Goal: Task Accomplishment & Management: Manage account settings

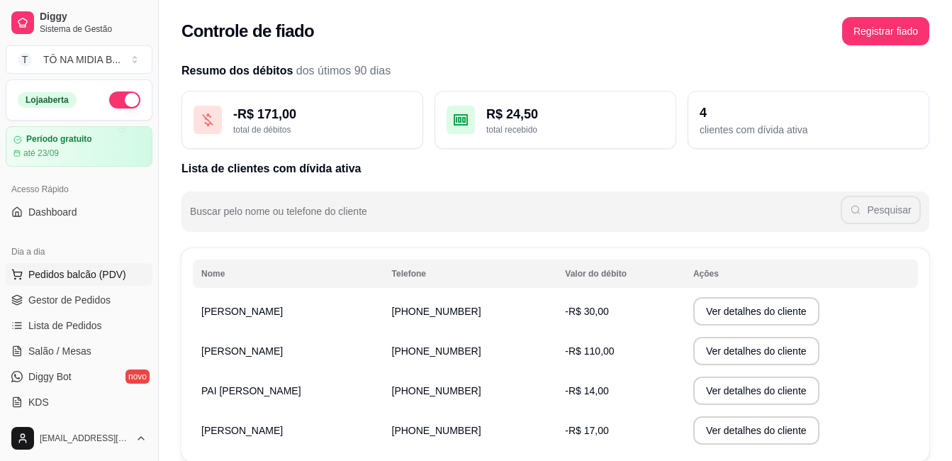
click at [79, 265] on button "Pedidos balcão (PDV)" at bounding box center [79, 274] width 147 height 23
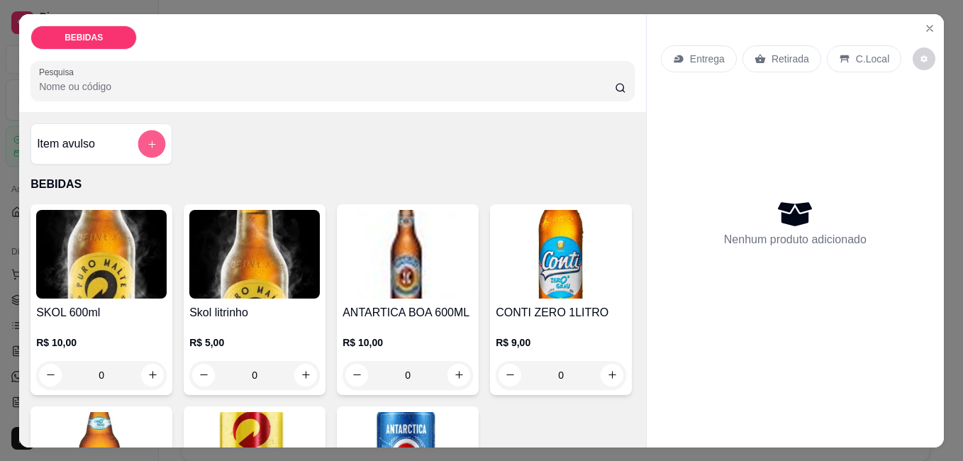
click at [138, 137] on button "add-separate-item" at bounding box center [152, 144] width 28 height 28
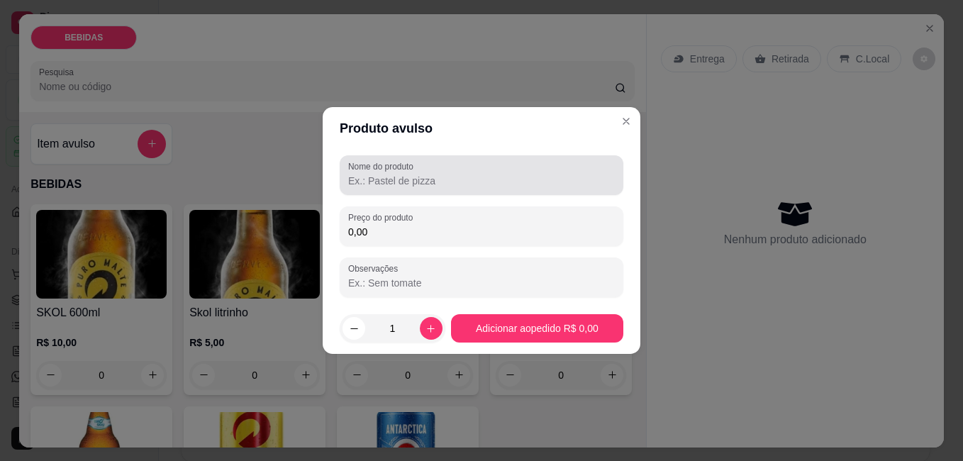
click at [432, 192] on div "Nome do produto" at bounding box center [482, 175] width 284 height 40
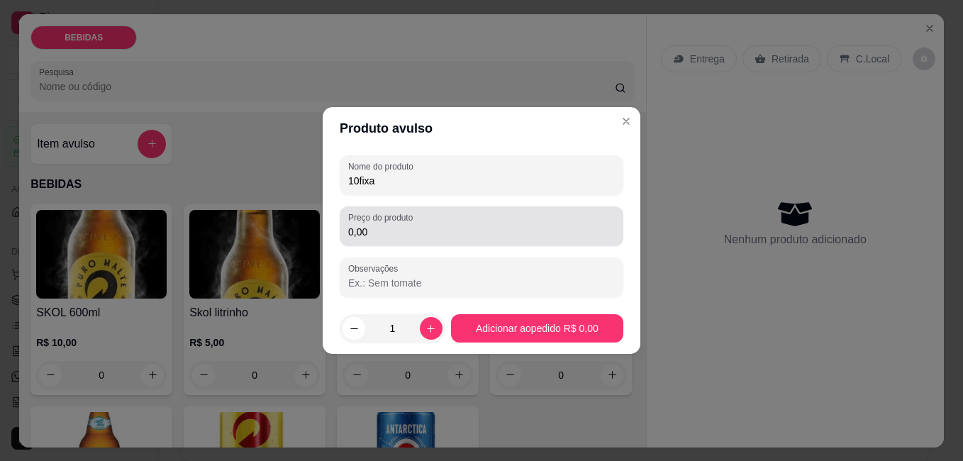
type input "10fixa"
click at [381, 224] on div "0,00" at bounding box center [481, 226] width 267 height 28
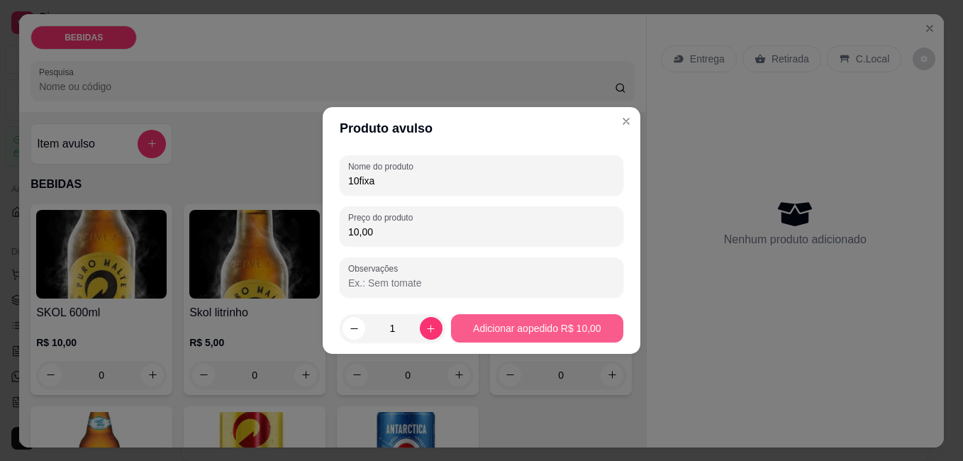
type input "10,00"
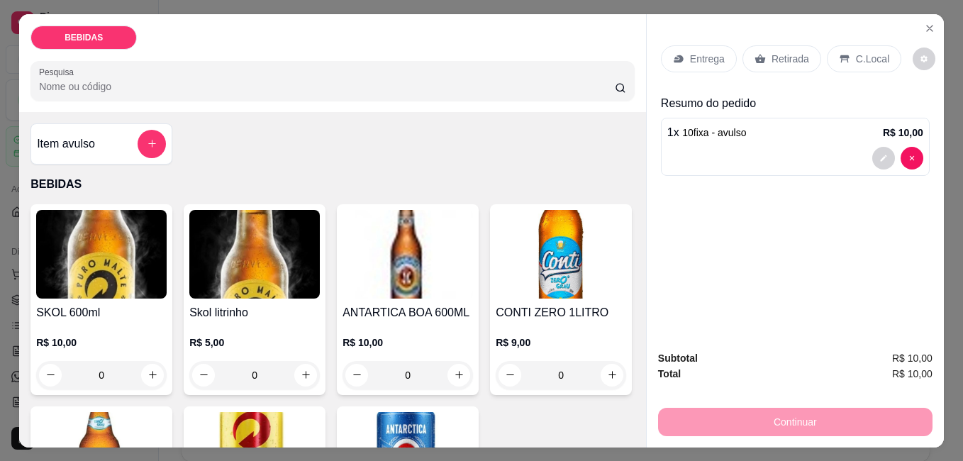
click at [774, 57] on p "Retirada" at bounding box center [790, 59] width 38 height 14
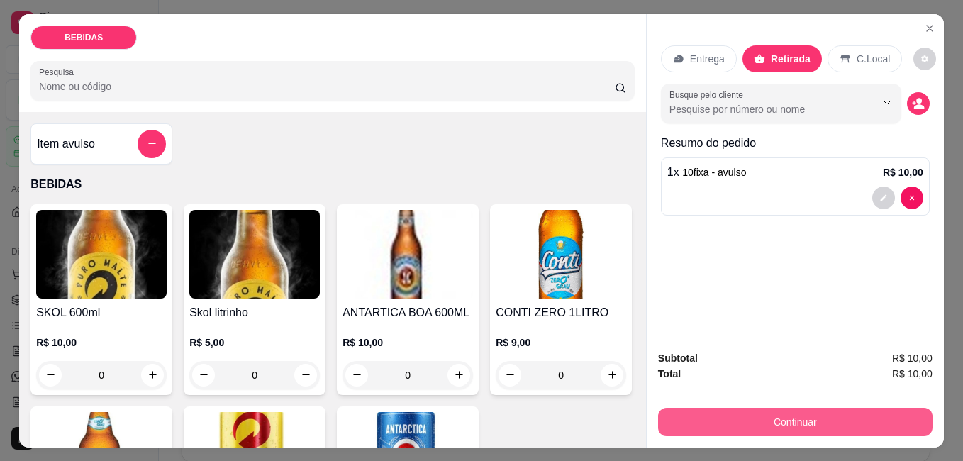
click at [815, 409] on button "Continuar" at bounding box center [795, 422] width 274 height 28
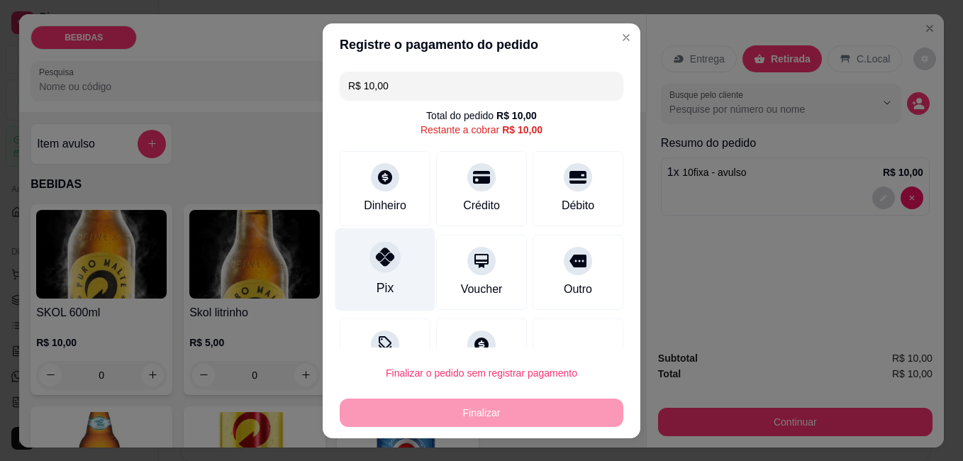
click at [399, 256] on div "Pix" at bounding box center [385, 269] width 100 height 83
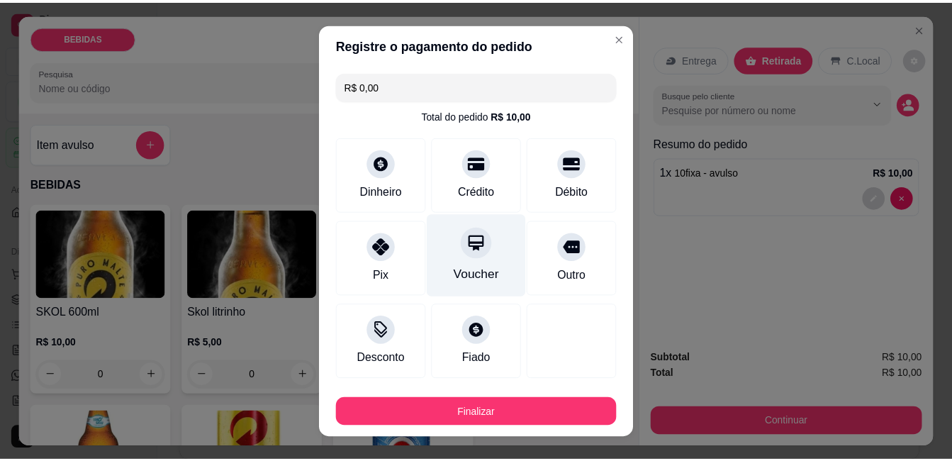
scroll to position [77, 0]
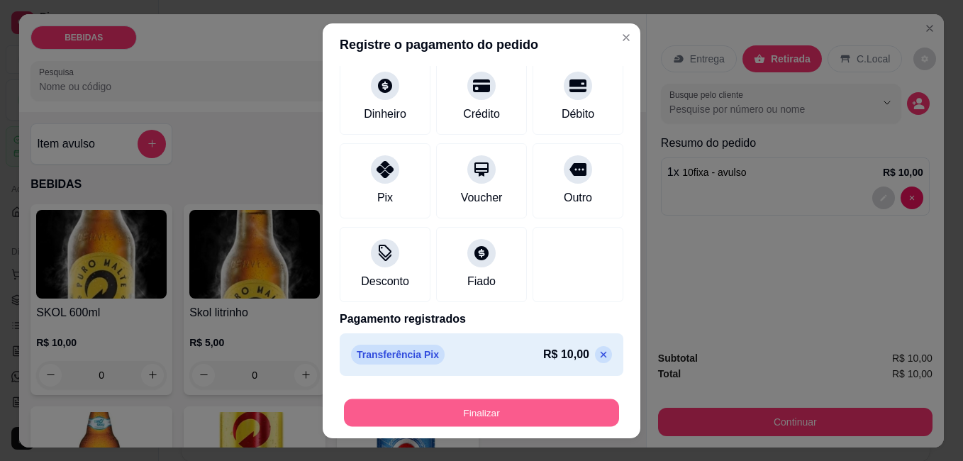
click at [453, 412] on button "Finalizar" at bounding box center [481, 412] width 275 height 28
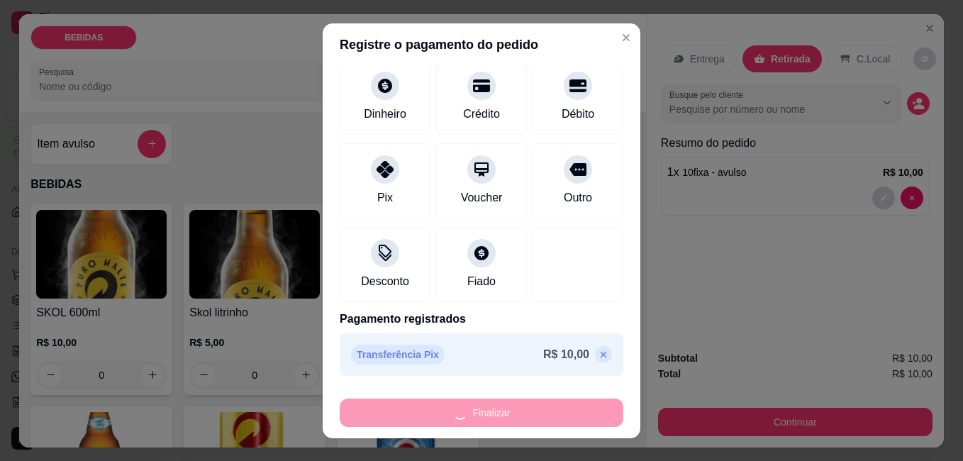
type input "-R$ 10,00"
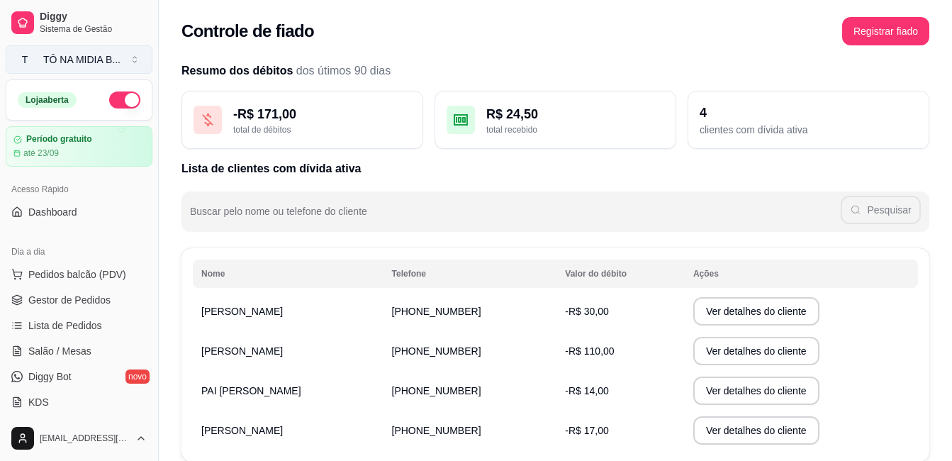
click at [120, 66] on button "T TÔ NA MIDIA B ..." at bounding box center [79, 59] width 147 height 28
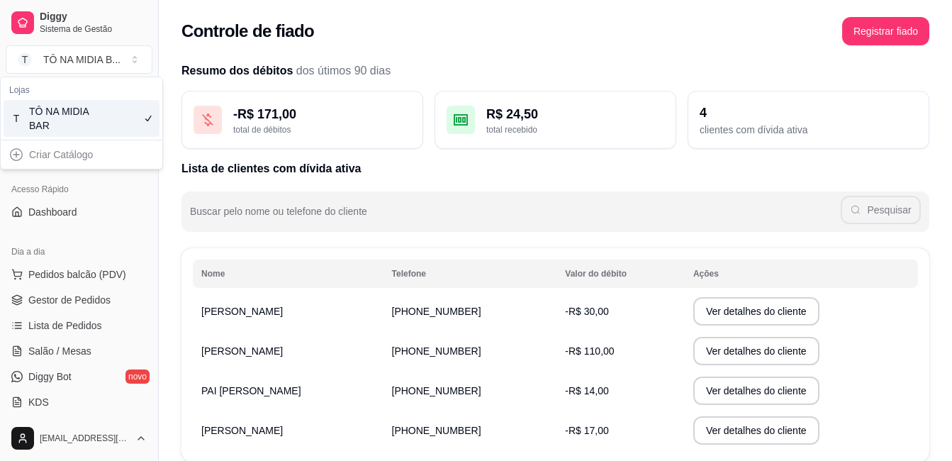
click at [731, 60] on div "Resumo dos débitos dos útimos 90 dias - R$ 171,00 total de débitos R$ 24,50 tot…" at bounding box center [555, 280] width 793 height 453
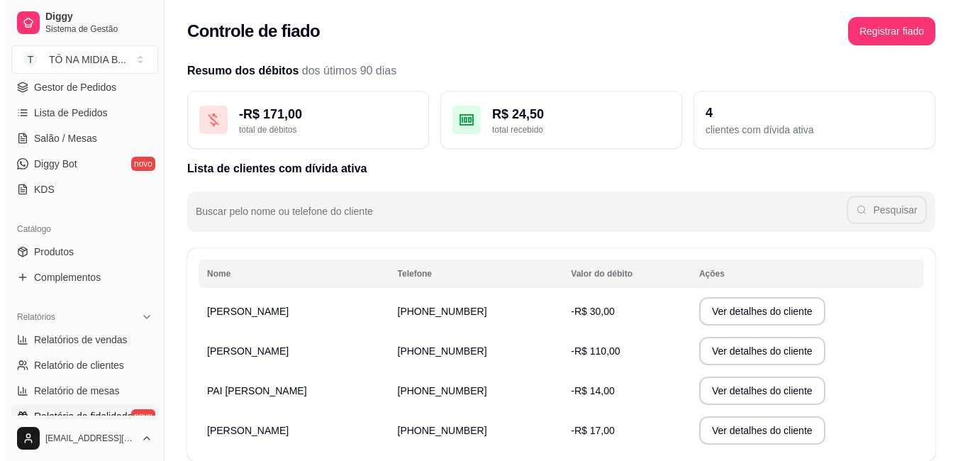
scroll to position [284, 0]
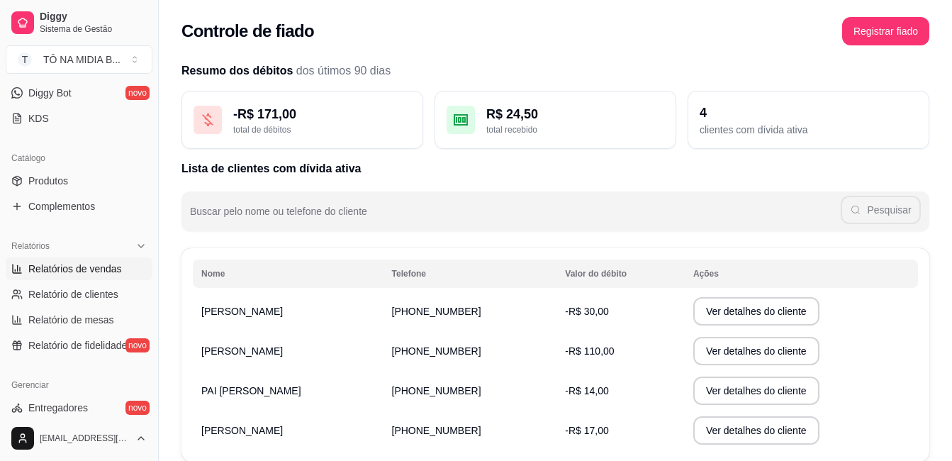
click at [108, 264] on span "Relatórios de vendas" at bounding box center [75, 269] width 94 height 14
select select "ALL"
select select "0"
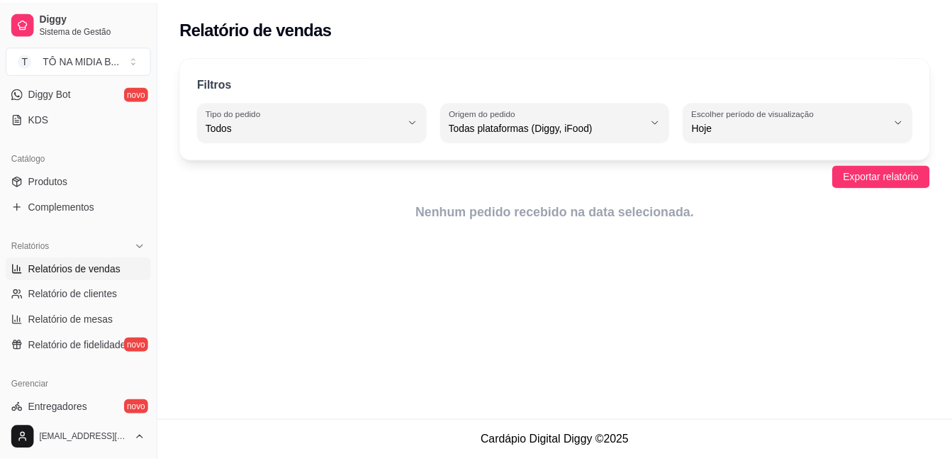
scroll to position [71, 0]
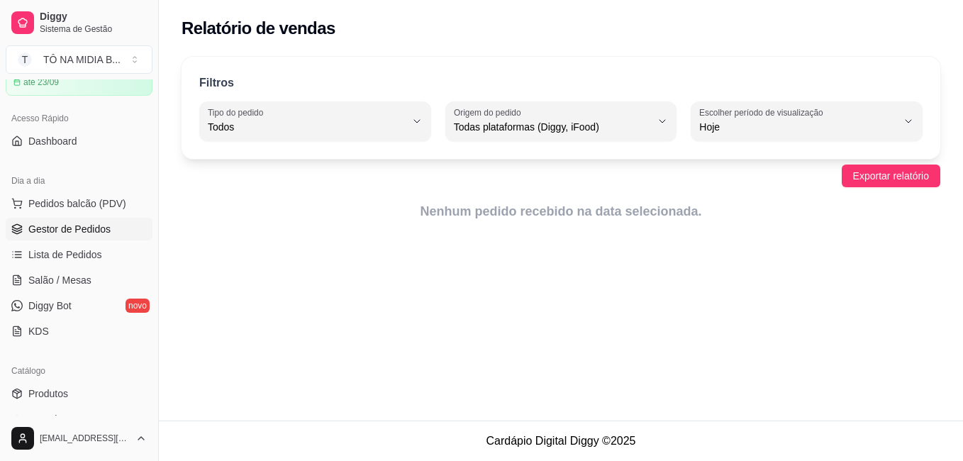
click at [87, 218] on link "Gestor de Pedidos" at bounding box center [79, 229] width 147 height 23
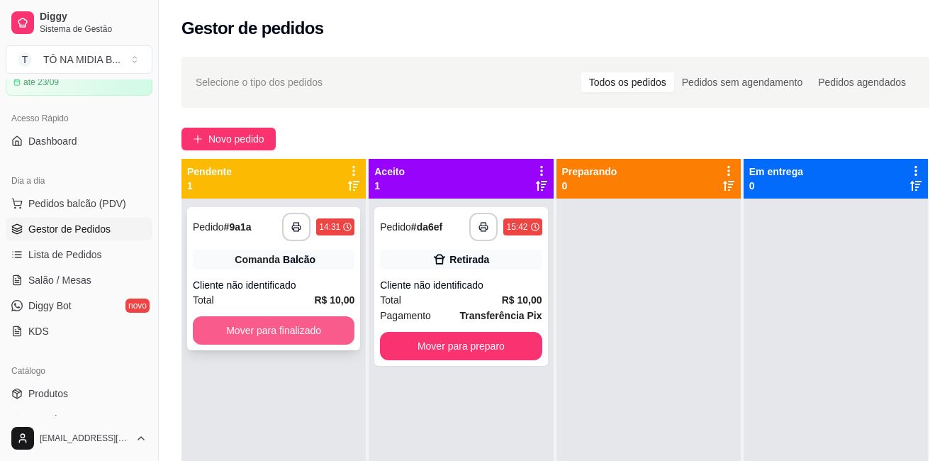
click at [297, 329] on button "Mover para finalizado" at bounding box center [274, 330] width 162 height 28
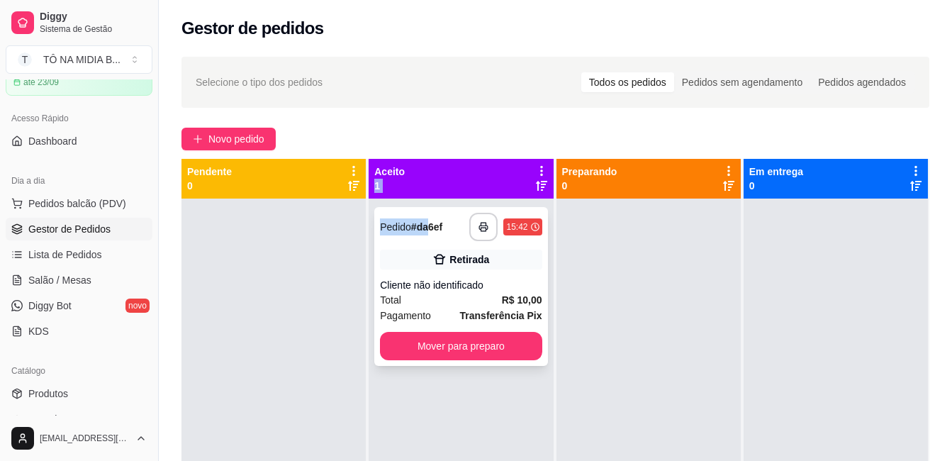
drag, startPoint x: 459, startPoint y: 174, endPoint x: 427, endPoint y: 216, distance: 52.6
click at [427, 216] on div "**********" at bounding box center [462, 409] width 186 height 500
drag, startPoint x: 427, startPoint y: 216, endPoint x: 225, endPoint y: 214, distance: 201.3
click at [225, 214] on div "**********" at bounding box center [555, 389] width 748 height 461
drag, startPoint x: 449, startPoint y: 222, endPoint x: 198, endPoint y: 223, distance: 250.9
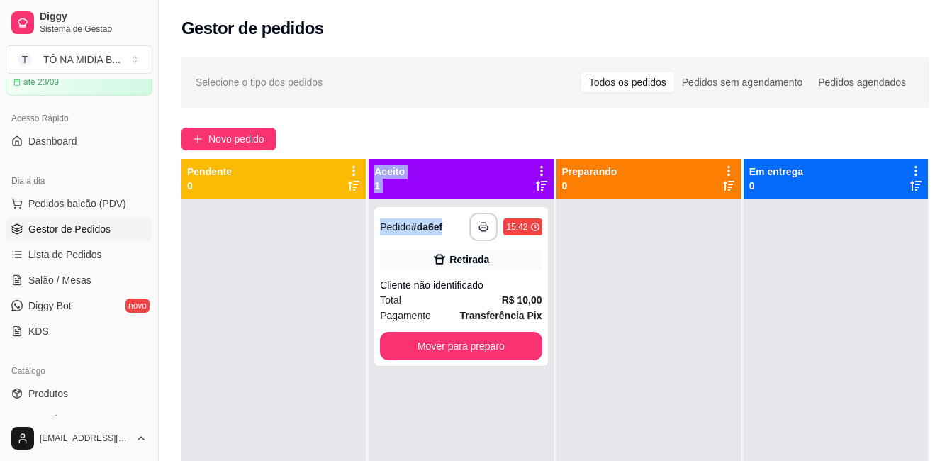
click at [198, 223] on div "**********" at bounding box center [555, 389] width 748 height 461
click at [541, 52] on div "**********" at bounding box center [555, 342] width 793 height 588
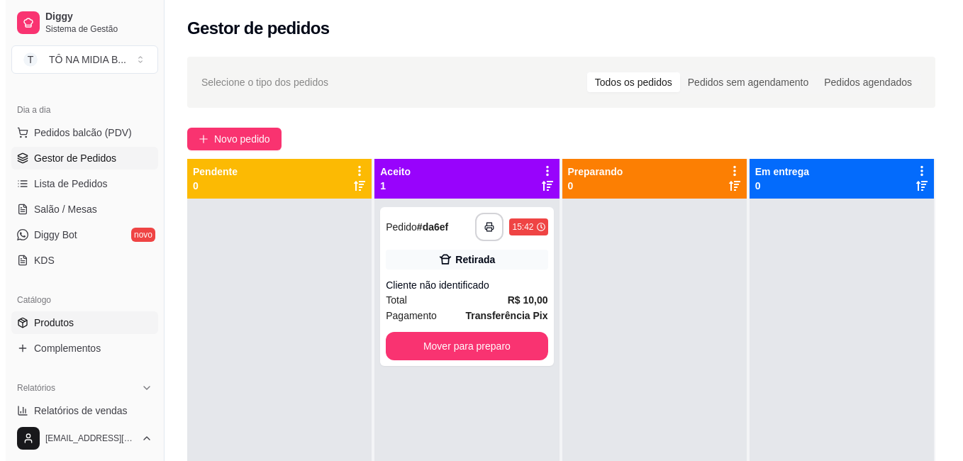
scroll to position [213, 0]
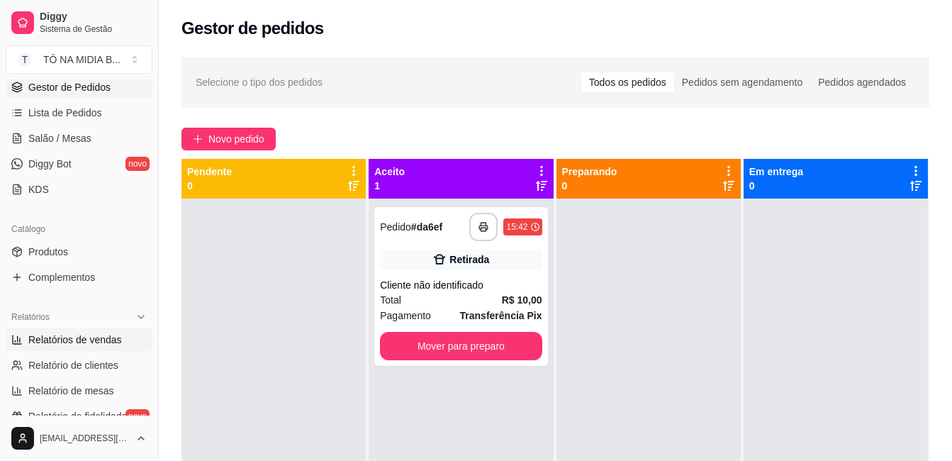
click at [109, 341] on span "Relatórios de vendas" at bounding box center [75, 339] width 94 height 14
select select "ALL"
select select "0"
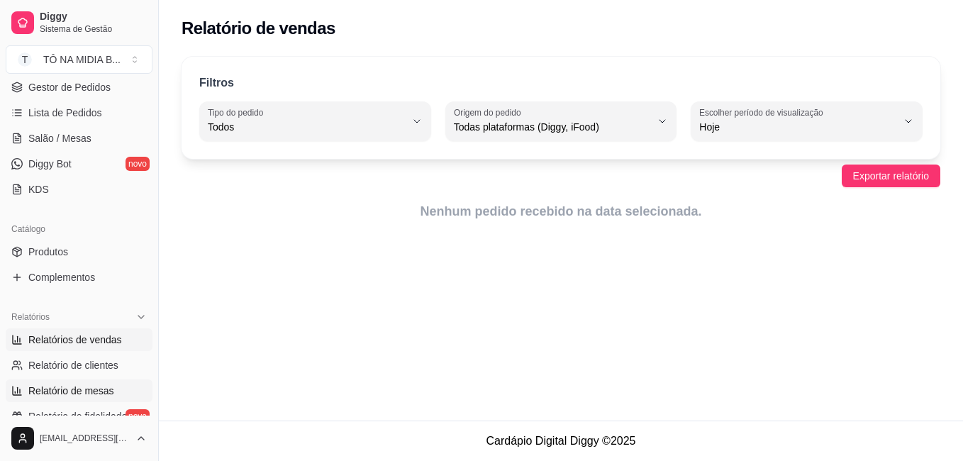
click at [80, 383] on link "Relatório de mesas" at bounding box center [79, 390] width 147 height 23
select select "TOTAL_OF_ORDERS"
select select "7"
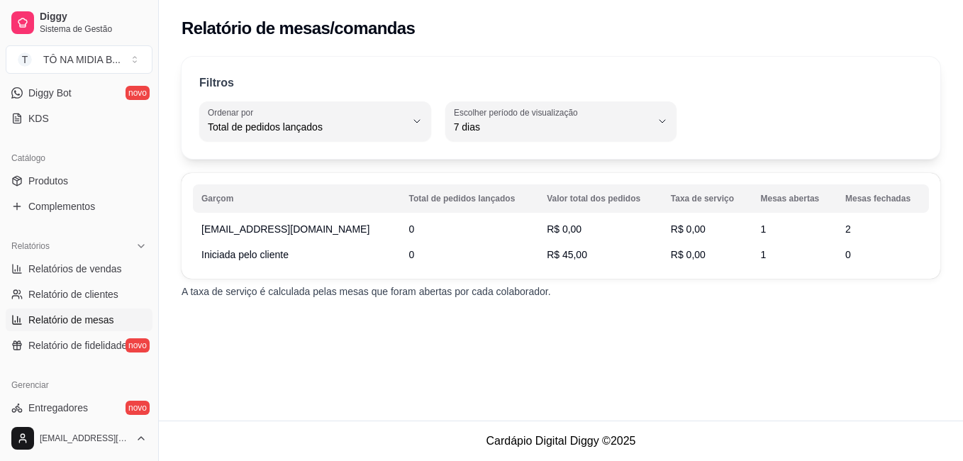
scroll to position [354, 0]
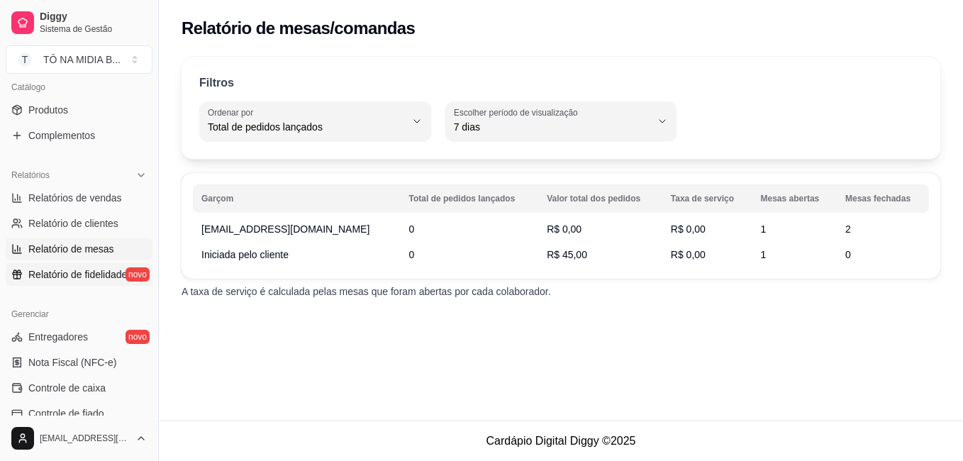
click at [82, 270] on span "Relatório de fidelidade" at bounding box center [77, 274] width 99 height 14
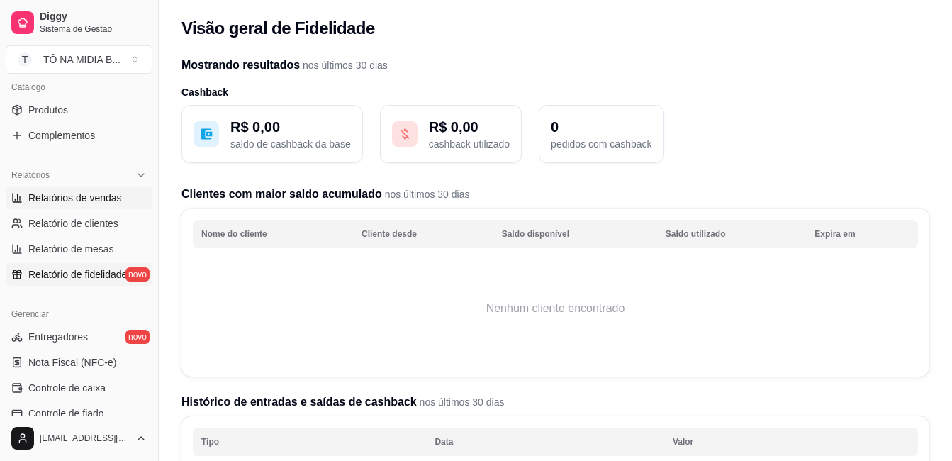
click at [94, 200] on span "Relatórios de vendas" at bounding box center [75, 198] width 94 height 14
select select "ALL"
select select "0"
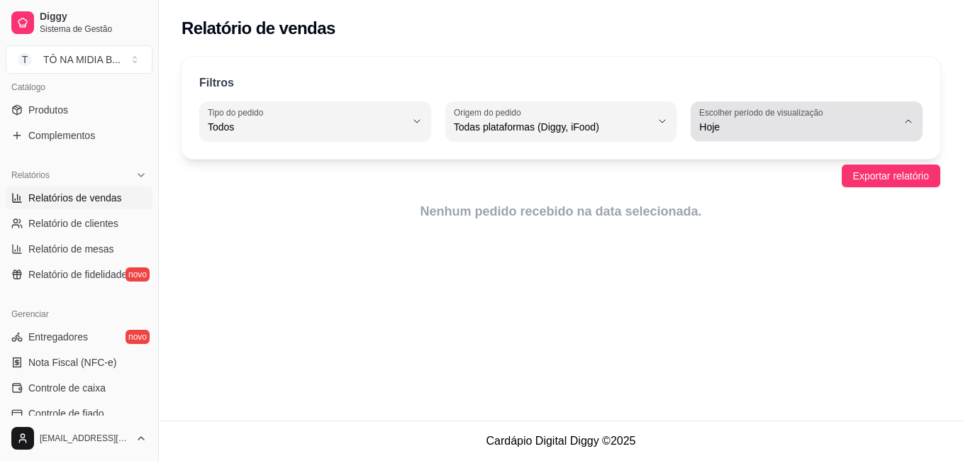
click at [894, 126] on span "Hoje" at bounding box center [798, 127] width 198 height 14
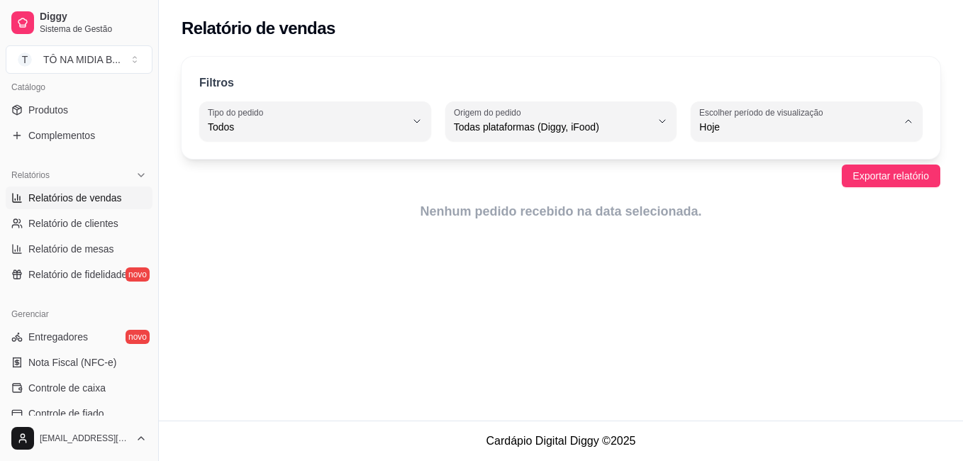
click at [775, 164] on span "Hoje" at bounding box center [799, 160] width 187 height 13
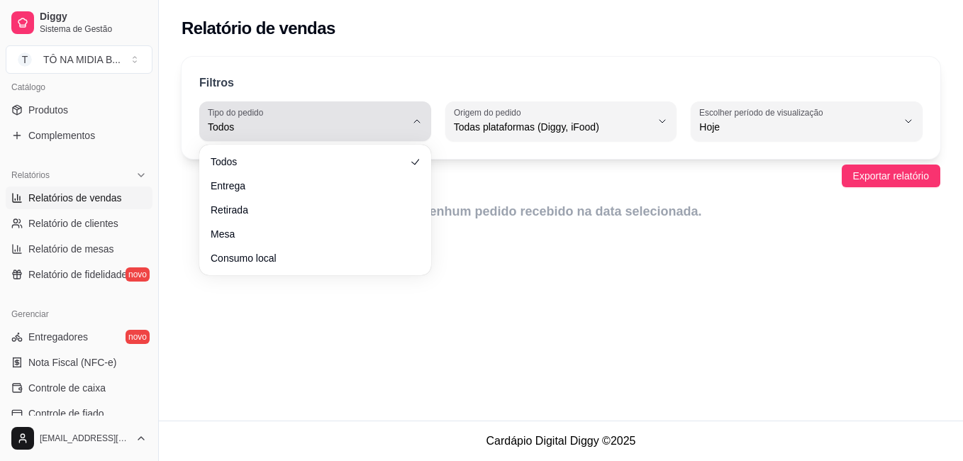
click at [341, 129] on span "Todos" at bounding box center [307, 127] width 198 height 14
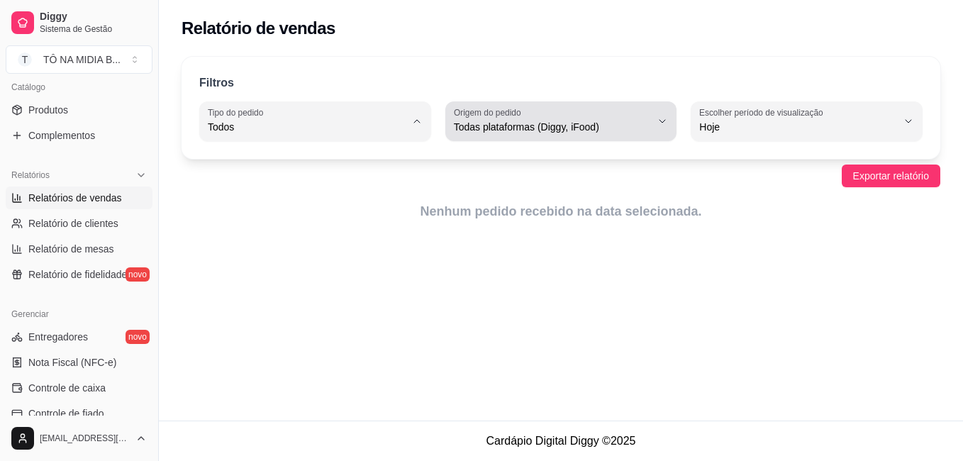
click at [524, 119] on div "Todas plataformas (Diggy, iFood)" at bounding box center [553, 121] width 198 height 28
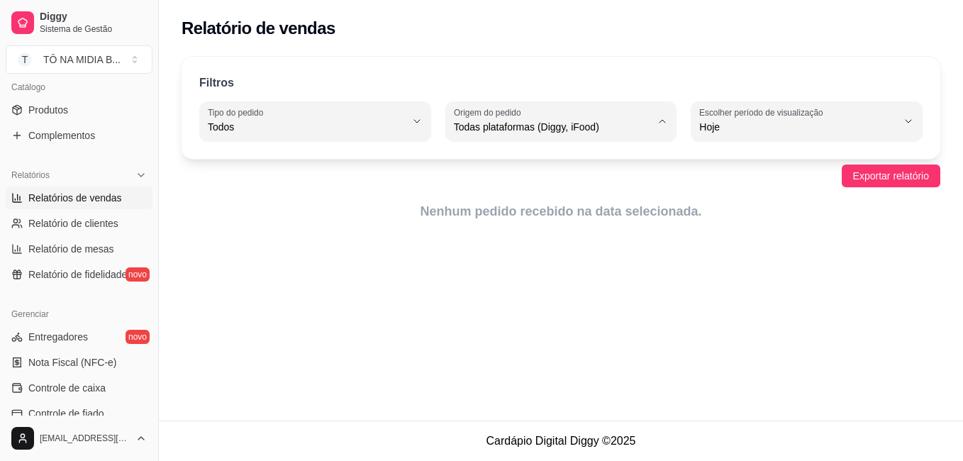
click at [500, 189] on span "Diggy" at bounding box center [554, 183] width 187 height 13
type input "DIGGY"
select select "DIGGY"
click at [869, 268] on div "Relatório de vendas Filtros ALL Tipo do pedido Todos Entrega Retirada Mesa Cons…" at bounding box center [561, 210] width 804 height 420
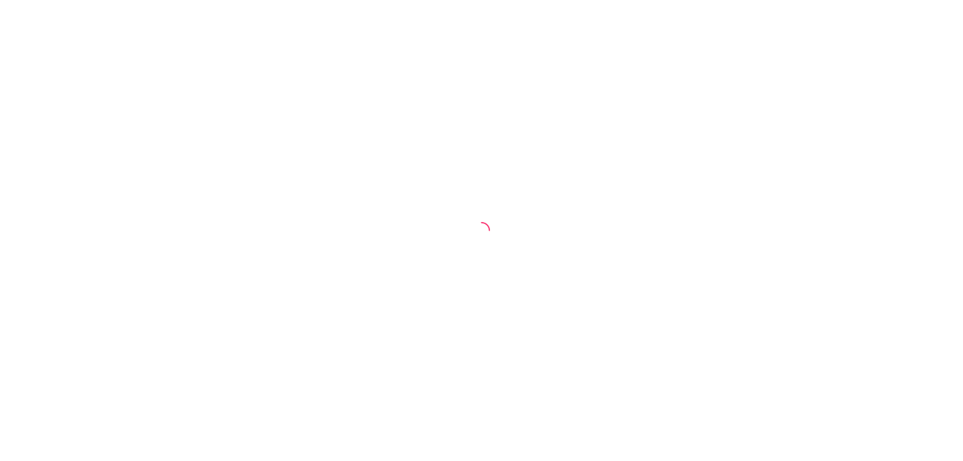
select select "ALL"
select select "0"
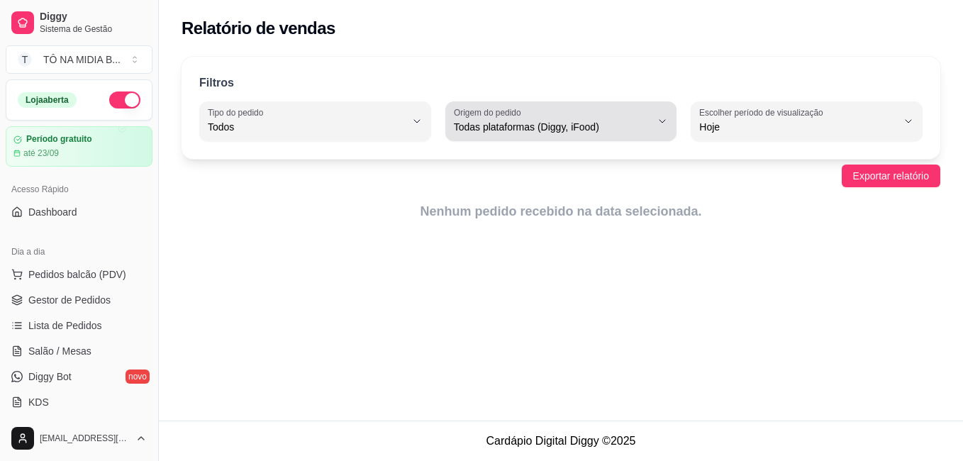
click at [519, 128] on span "Todas plataformas (Diggy, iFood)" at bounding box center [553, 127] width 198 height 14
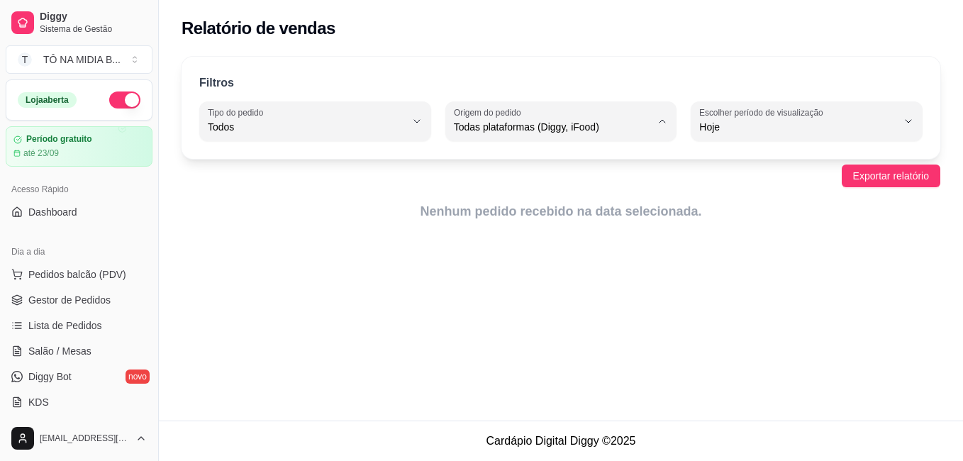
click at [524, 186] on span "Diggy" at bounding box center [554, 183] width 187 height 13
type input "DIGGY"
select select "DIGGY"
click at [860, 45] on div "Relatório de vendas" at bounding box center [561, 24] width 804 height 48
click at [912, 178] on span "Exportar relatório" at bounding box center [891, 176] width 76 height 16
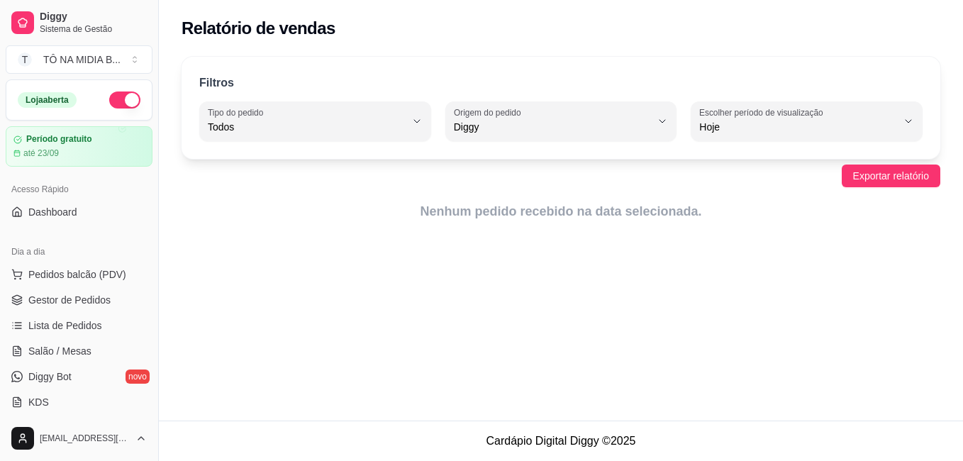
click at [865, 172] on span "Exportar relatório" at bounding box center [891, 176] width 76 height 16
click at [888, 184] on button "Exportar relatório" at bounding box center [890, 175] width 99 height 23
click at [521, 54] on div "Filtros ALL Tipo do pedido Todos Entrega Retirada Mesa Consumo local Tipo do pe…" at bounding box center [561, 143] width 804 height 190
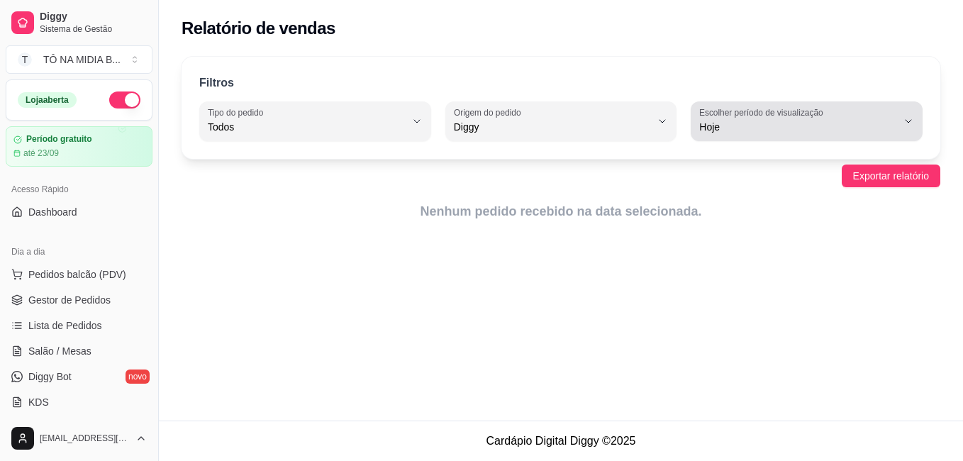
click at [739, 123] on span "Hoje" at bounding box center [798, 127] width 198 height 14
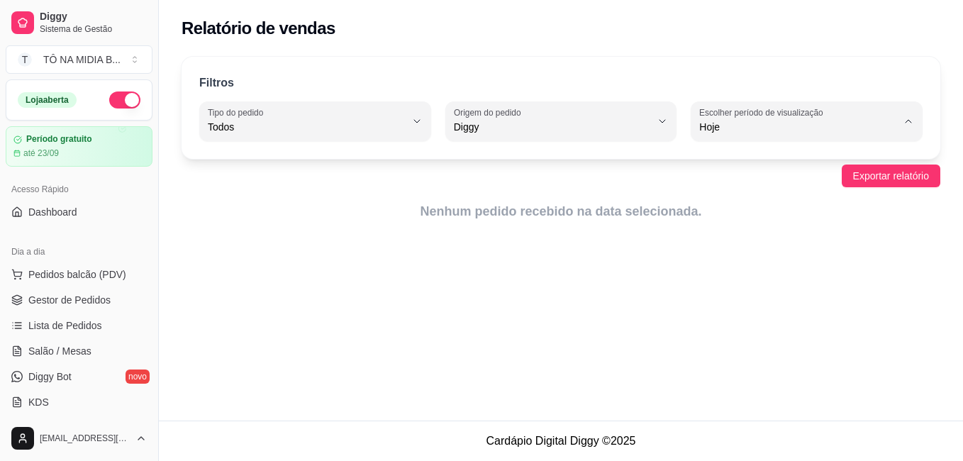
click at [728, 311] on li "Customizado" at bounding box center [806, 300] width 211 height 22
type input "-1"
select select "-1"
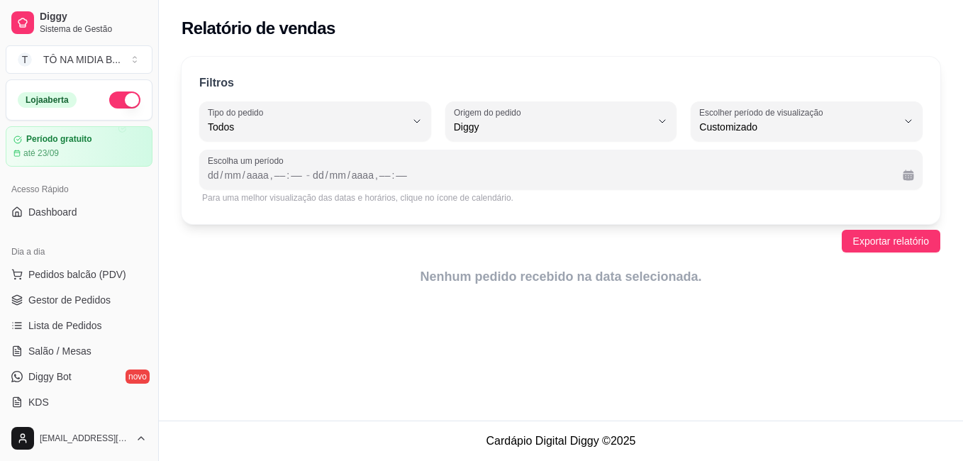
scroll to position [13, 0]
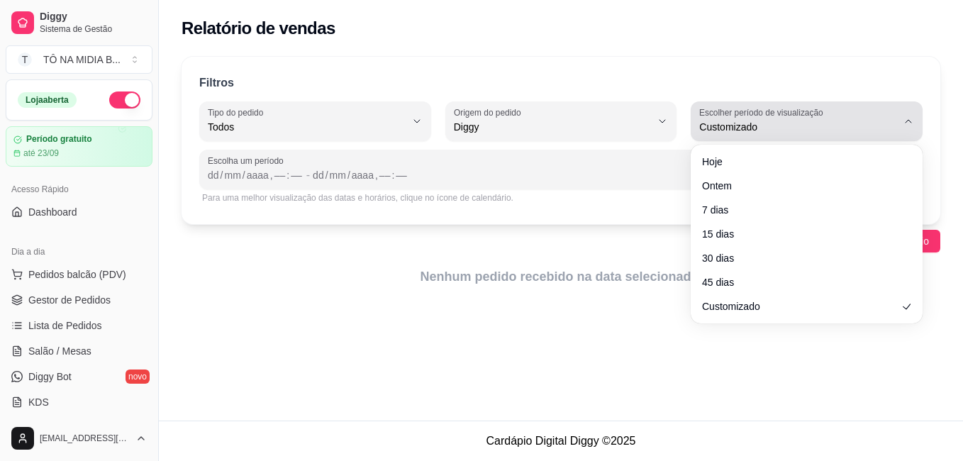
click at [734, 133] on span "Customizado" at bounding box center [798, 127] width 198 height 14
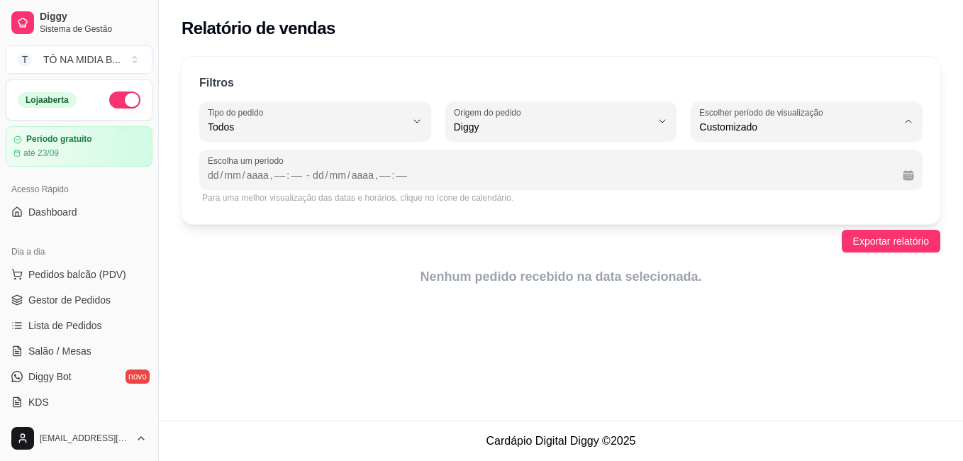
click at [727, 158] on span "Hoje" at bounding box center [799, 160] width 187 height 13
type input "0"
select select "0"
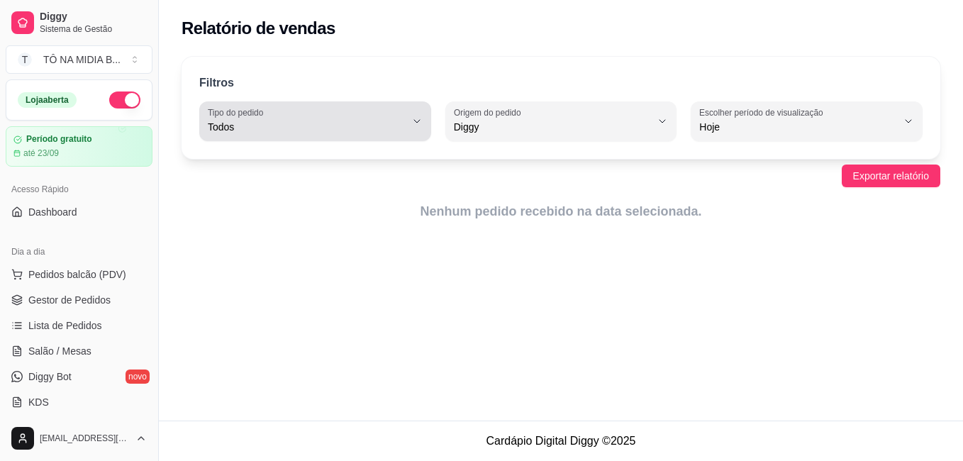
click at [325, 126] on span "Todos" at bounding box center [307, 127] width 198 height 14
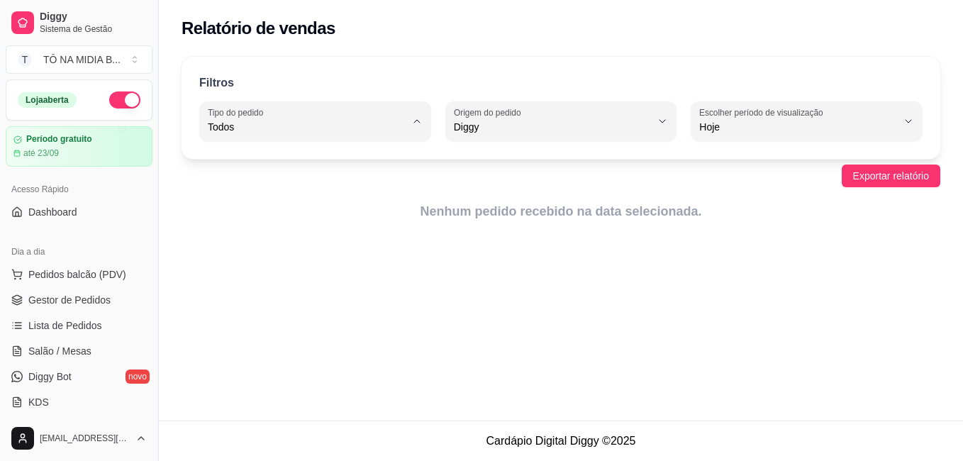
click at [309, 256] on span "Consumo local" at bounding box center [308, 253] width 187 height 13
type input "EAT_IN"
select select "EAT_IN"
click at [824, 64] on div "Filtros EAT_IN Tipo do pedido Todos Entrega Retirada Mesa Consumo local Tipo do…" at bounding box center [560, 108] width 758 height 102
click at [240, 43] on div "Relatório de vendas" at bounding box center [561, 24] width 804 height 48
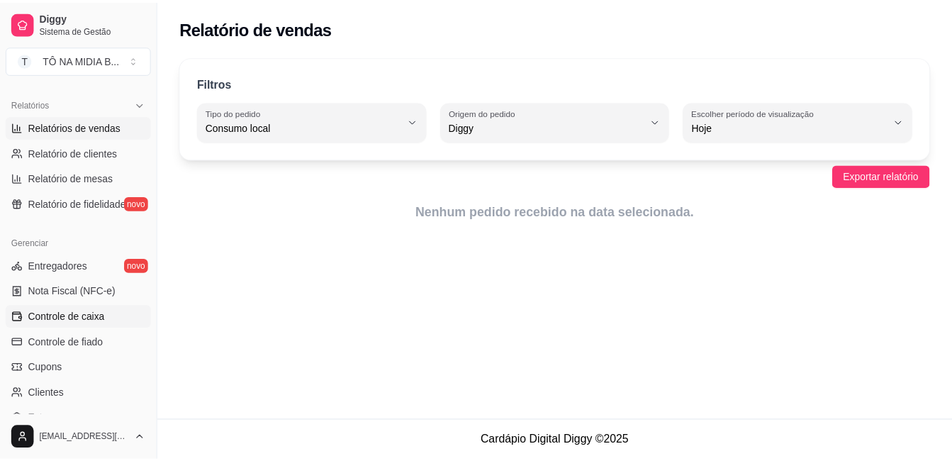
scroll to position [496, 0]
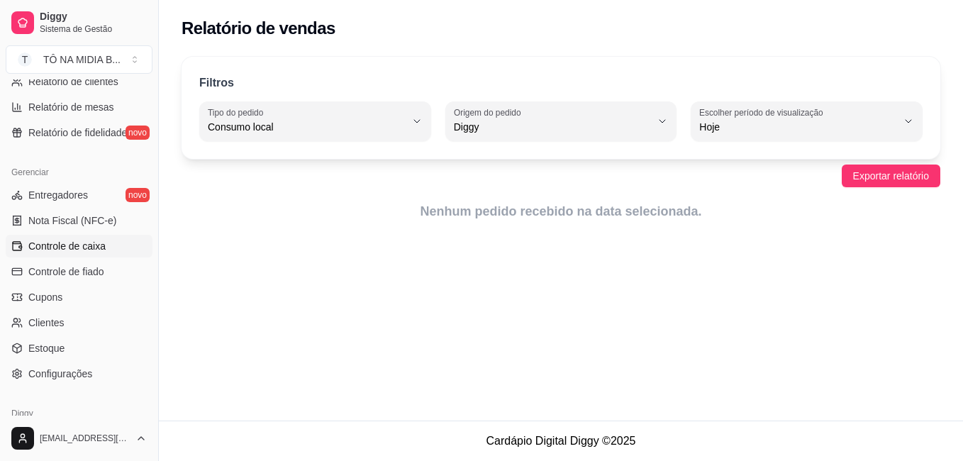
click at [99, 314] on link "Clientes" at bounding box center [79, 322] width 147 height 23
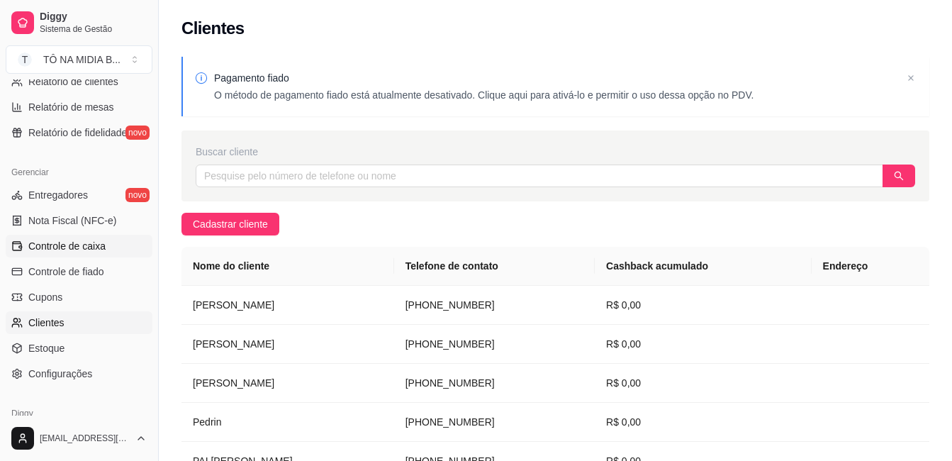
click at [106, 251] on link "Controle de caixa" at bounding box center [79, 246] width 147 height 23
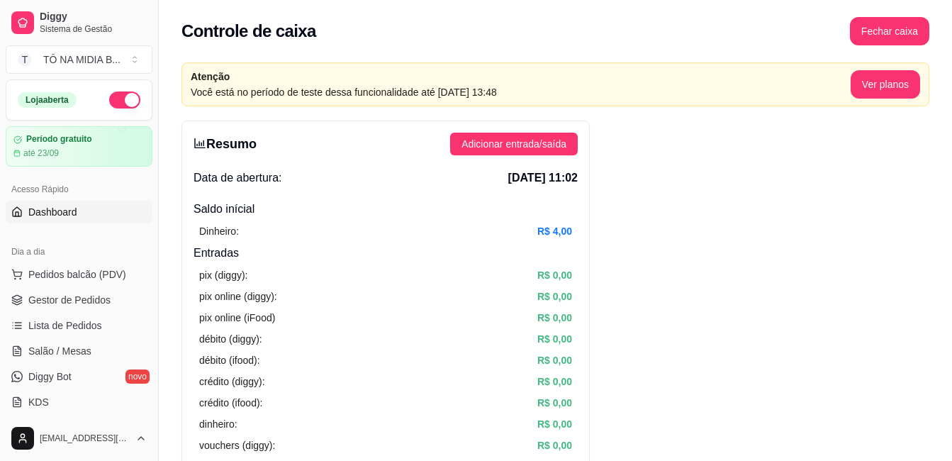
click at [79, 215] on link "Dashboard" at bounding box center [79, 212] width 147 height 23
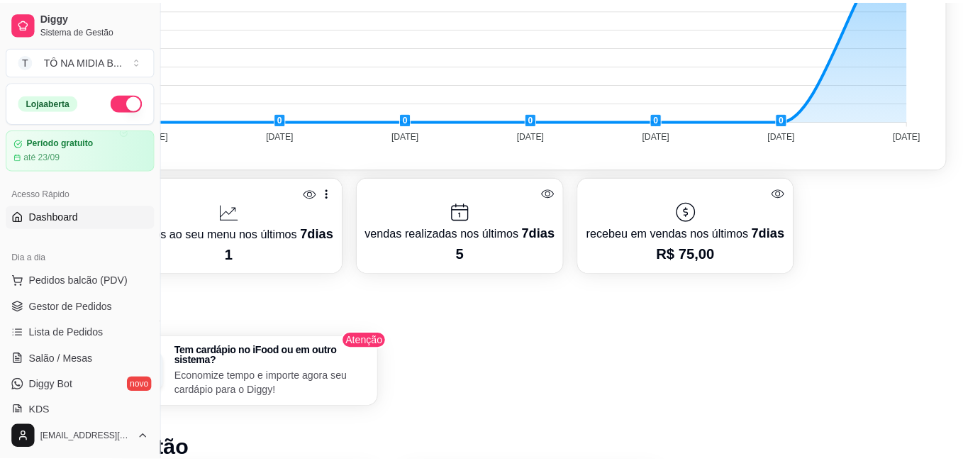
scroll to position [496, 0]
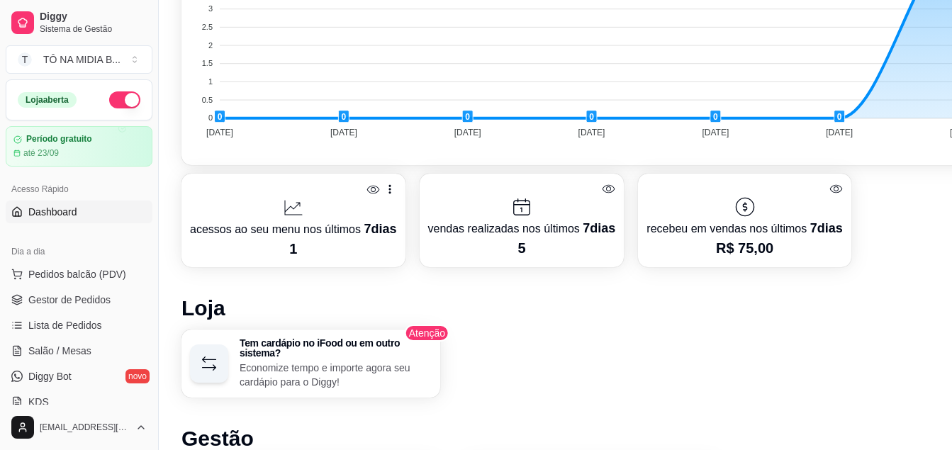
click at [366, 190] on icon at bounding box center [372, 189] width 13 height 13
drag, startPoint x: 516, startPoint y: 215, endPoint x: 503, endPoint y: 213, distance: 13.8
click at [515, 215] on icon at bounding box center [521, 207] width 23 height 23
click at [383, 184] on icon at bounding box center [390, 189] width 14 height 14
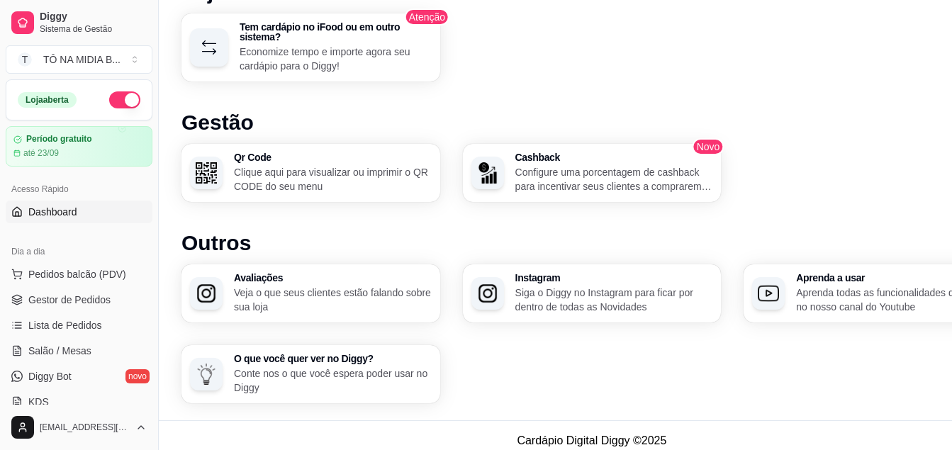
scroll to position [142, 0]
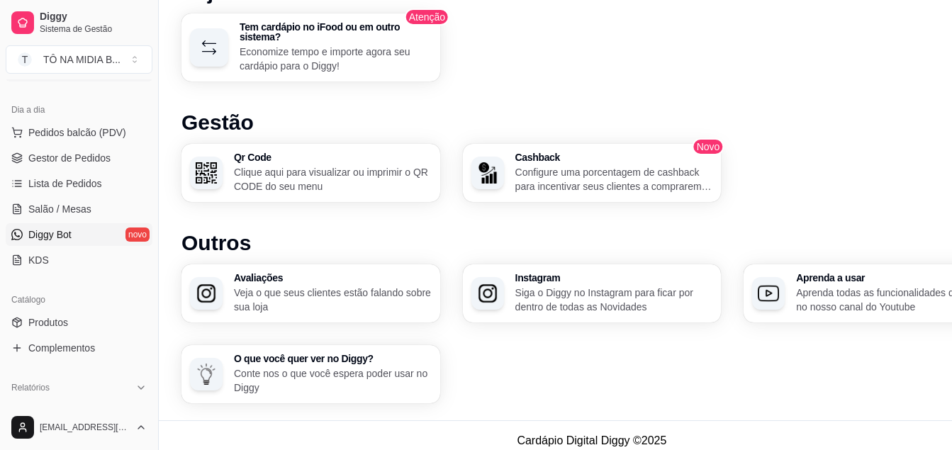
click at [53, 235] on span "Diggy Bot" at bounding box center [49, 235] width 43 height 14
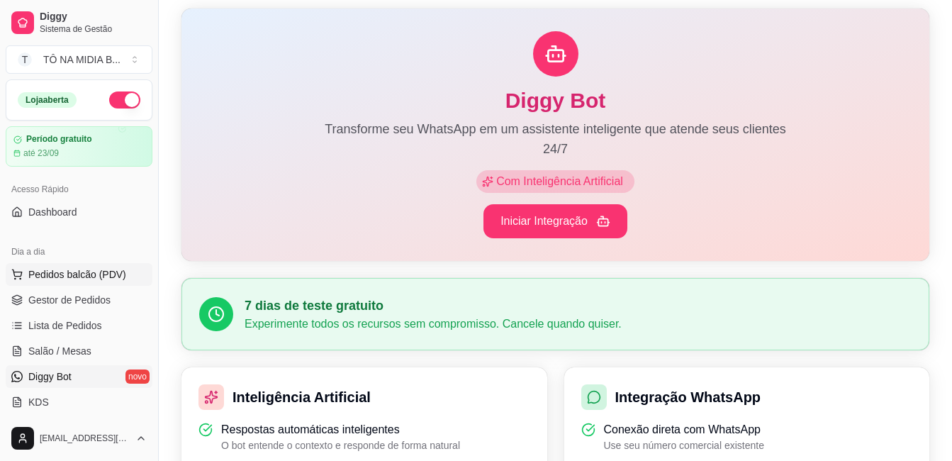
click at [90, 274] on span "Pedidos balcão (PDV)" at bounding box center [77, 274] width 98 height 14
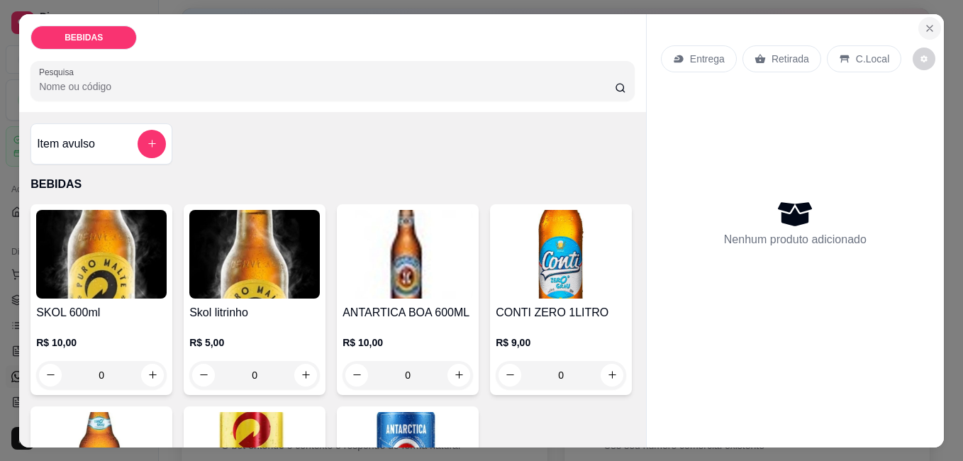
click at [925, 23] on icon "Close" at bounding box center [929, 28] width 11 height 11
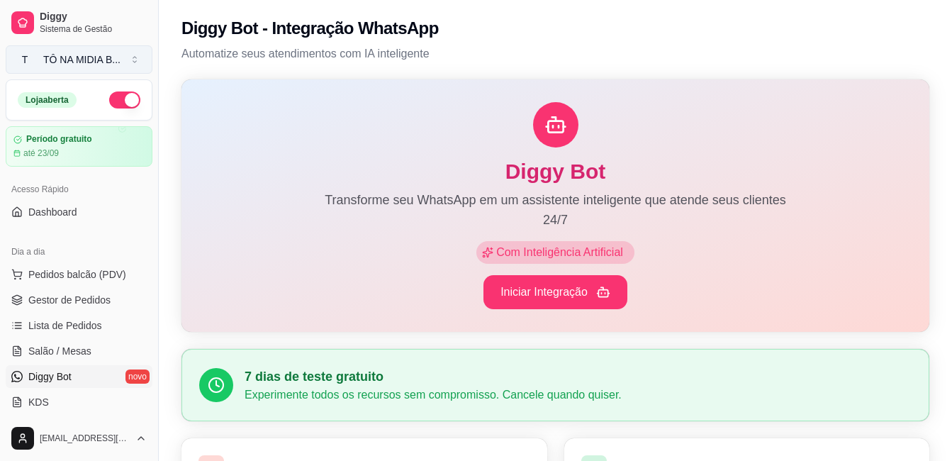
click at [108, 60] on div "TÔ NA MIDIA B ..." at bounding box center [81, 59] width 77 height 14
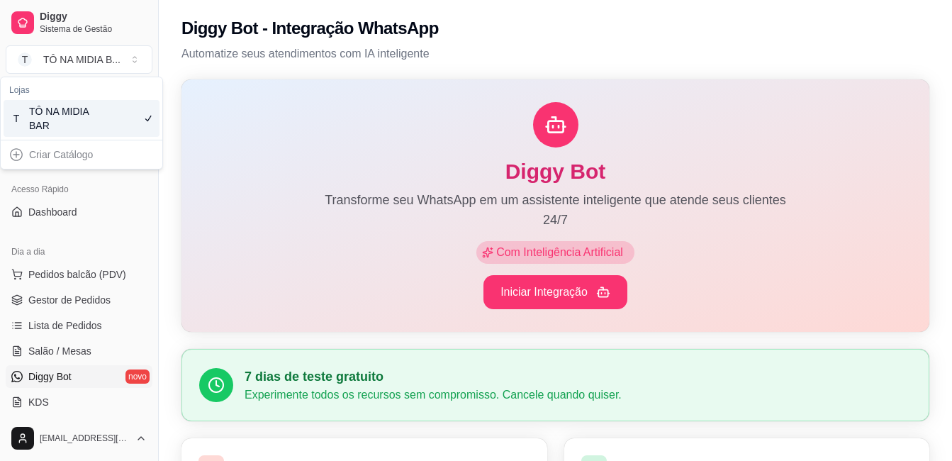
click at [35, 118] on div "TÔ NA MIDIA BAR" at bounding box center [61, 118] width 64 height 28
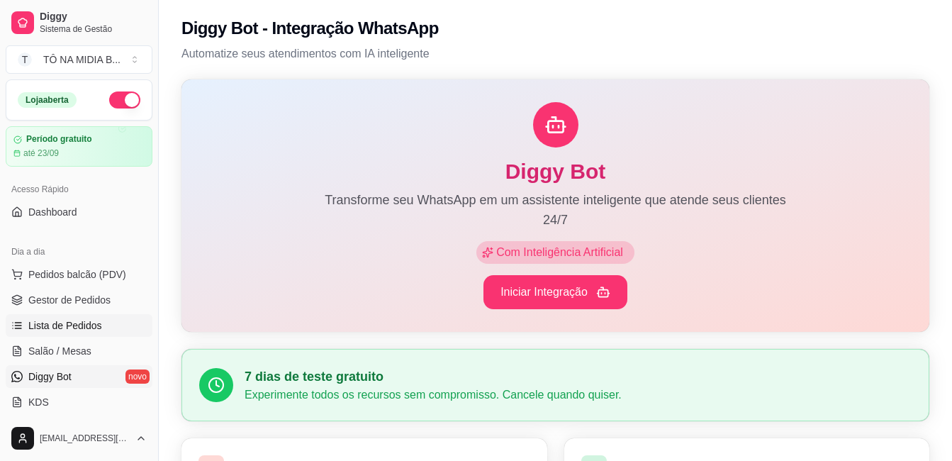
click at [90, 327] on span "Lista de Pedidos" at bounding box center [65, 325] width 74 height 14
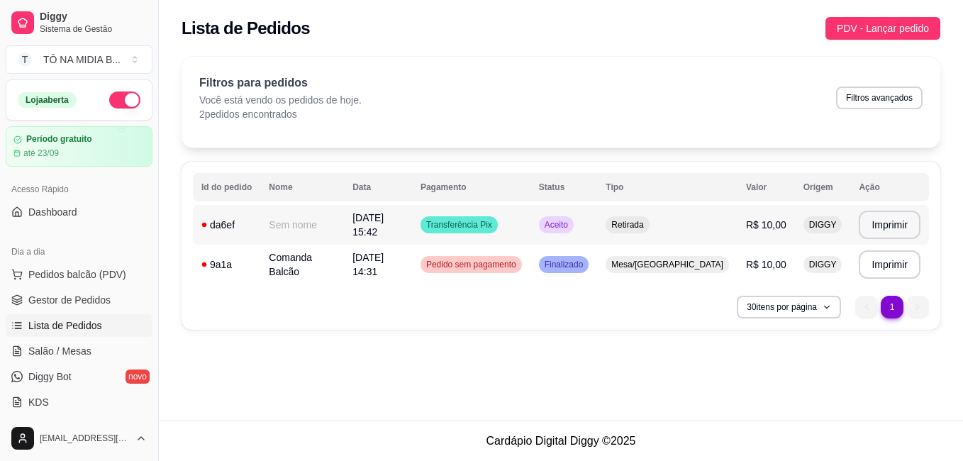
click at [530, 232] on td "Transferência Pix" at bounding box center [471, 225] width 118 height 40
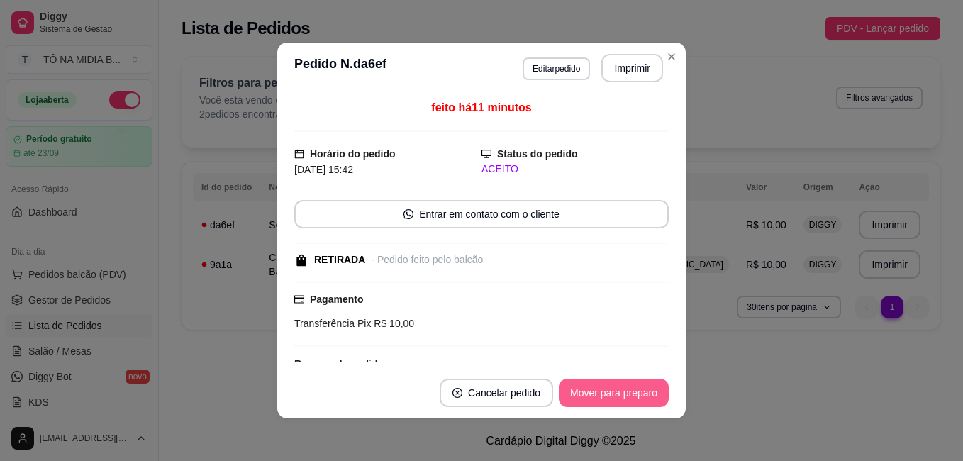
click at [607, 390] on button "Mover para preparo" at bounding box center [614, 392] width 110 height 28
click at [607, 390] on button "Mover para retirada disponível" at bounding box center [590, 393] width 152 height 28
click at [607, 390] on button "Mover para finalizado" at bounding box center [610, 392] width 118 height 28
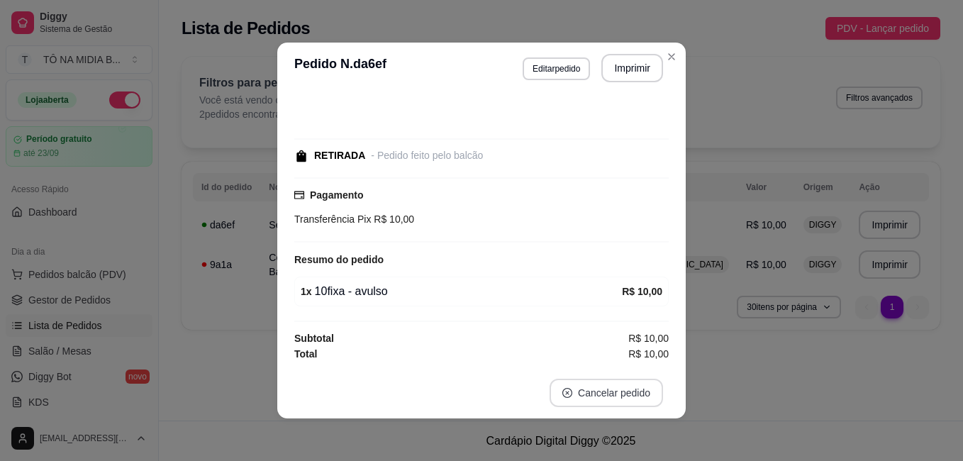
scroll to position [3, 0]
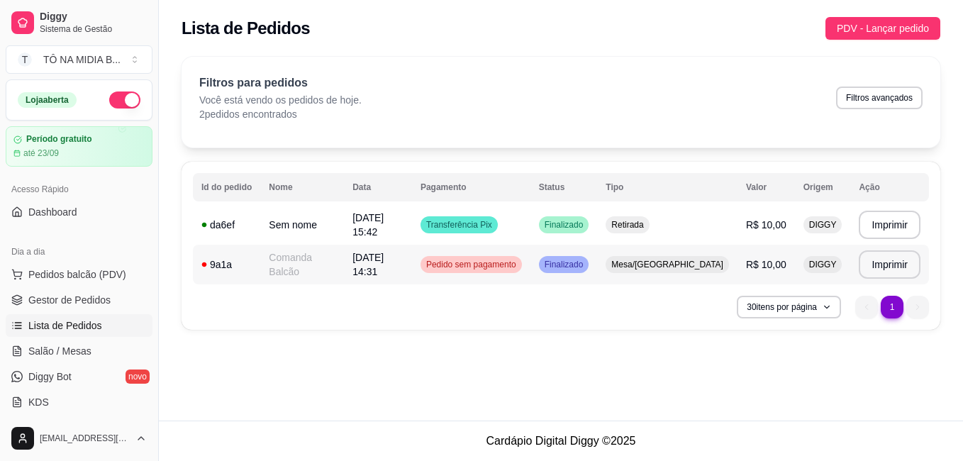
click at [496, 274] on td "Pedido sem pagamento" at bounding box center [471, 265] width 118 height 40
click at [662, 345] on div "**********" at bounding box center [561, 197] width 804 height 298
